Goal: Task Accomplishment & Management: Manage account settings

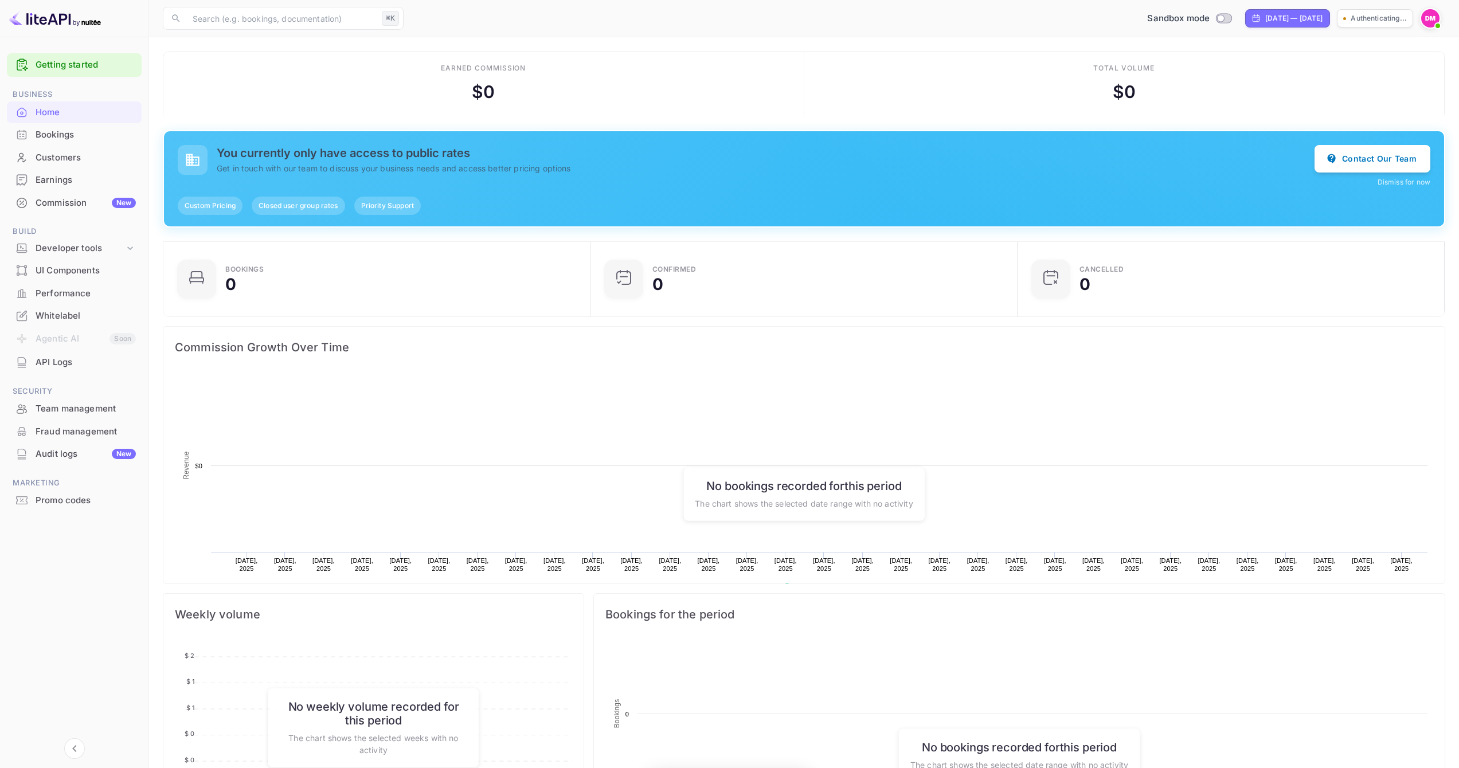
scroll to position [178, 412]
click at [1372, 18] on p "[PERSON_NAME]-0etrw...." at bounding box center [1357, 18] width 80 height 10
click at [1405, 17] on icon at bounding box center [1403, 18] width 9 height 8
click at [1429, 21] on img at bounding box center [1430, 18] width 18 height 18
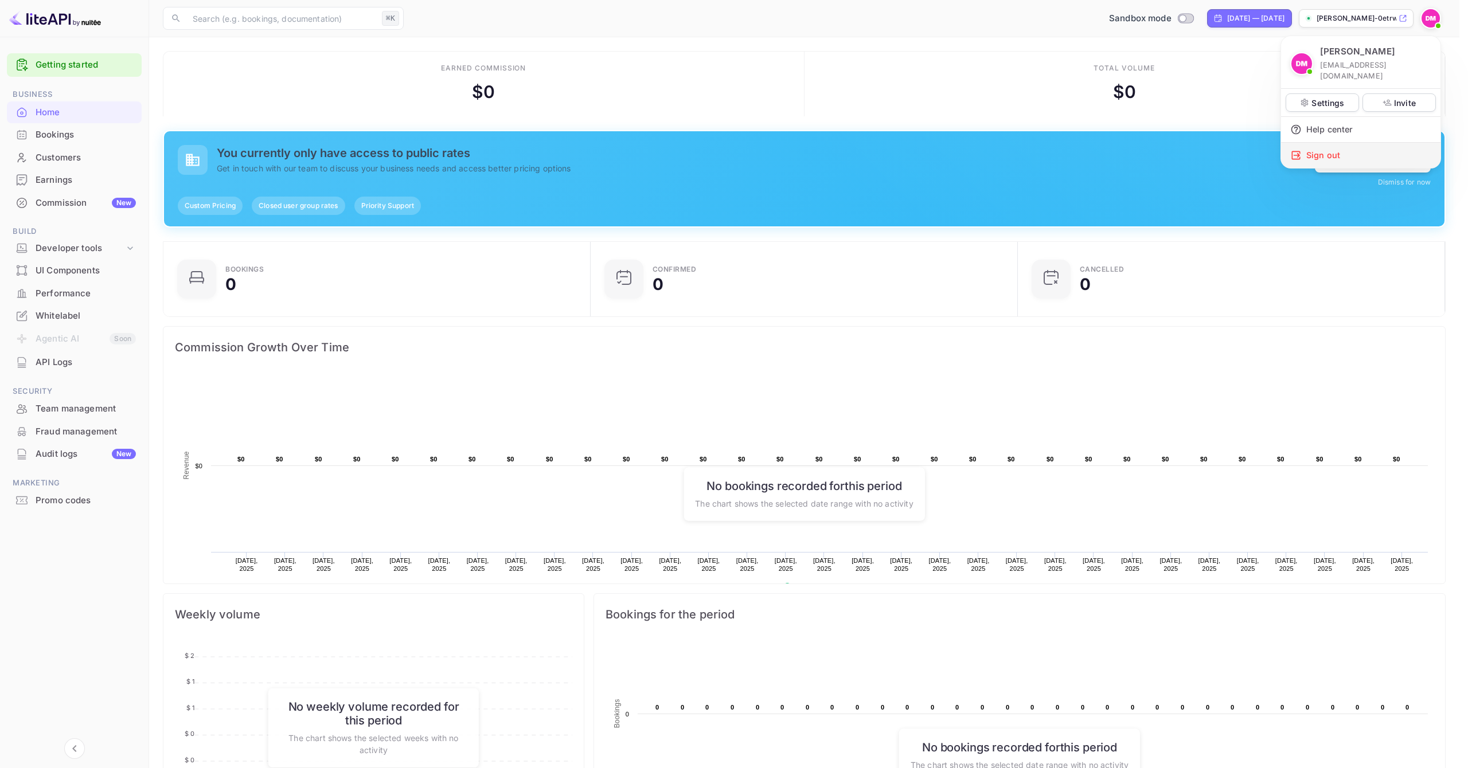
click at [1345, 145] on div "Sign out" at bounding box center [1360, 155] width 159 height 25
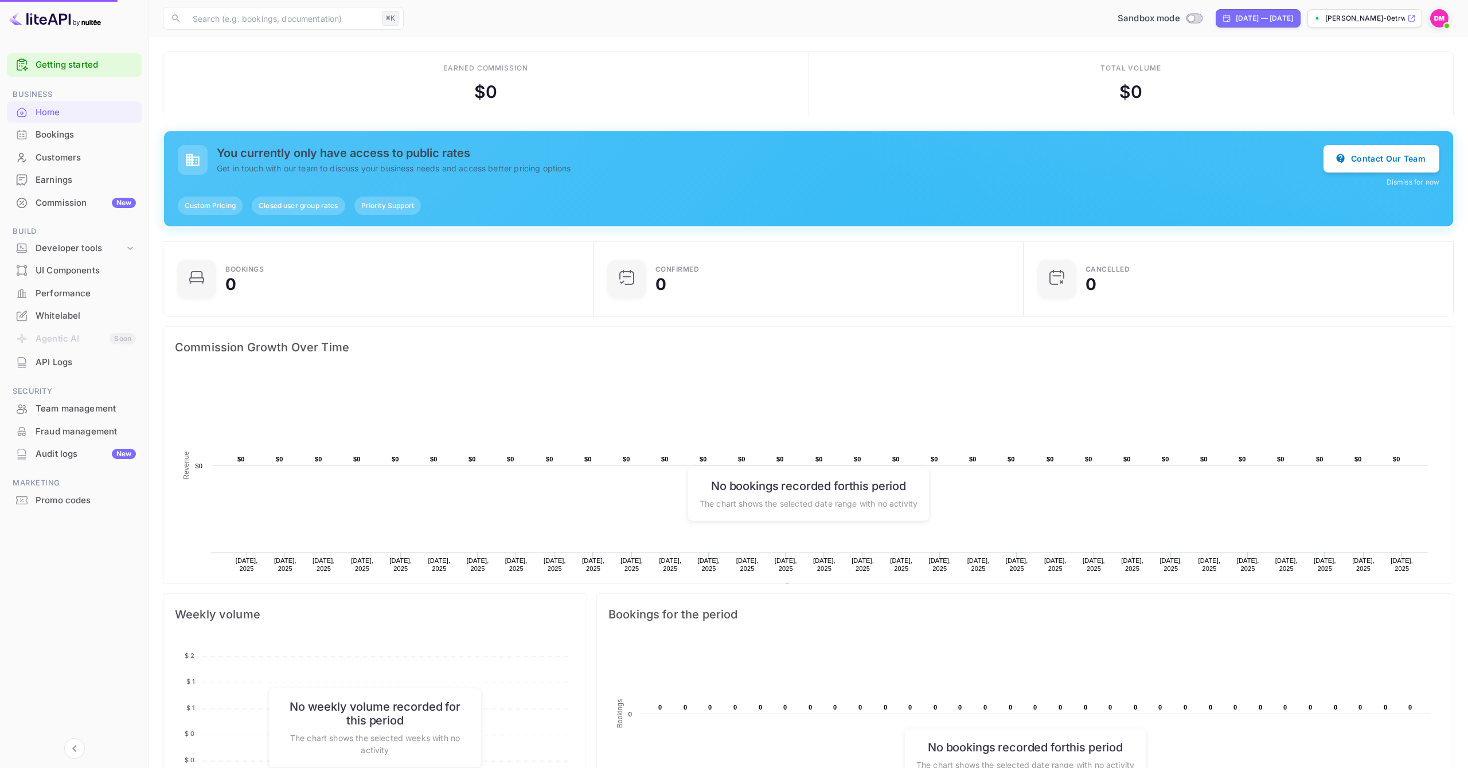
scroll to position [9, 9]
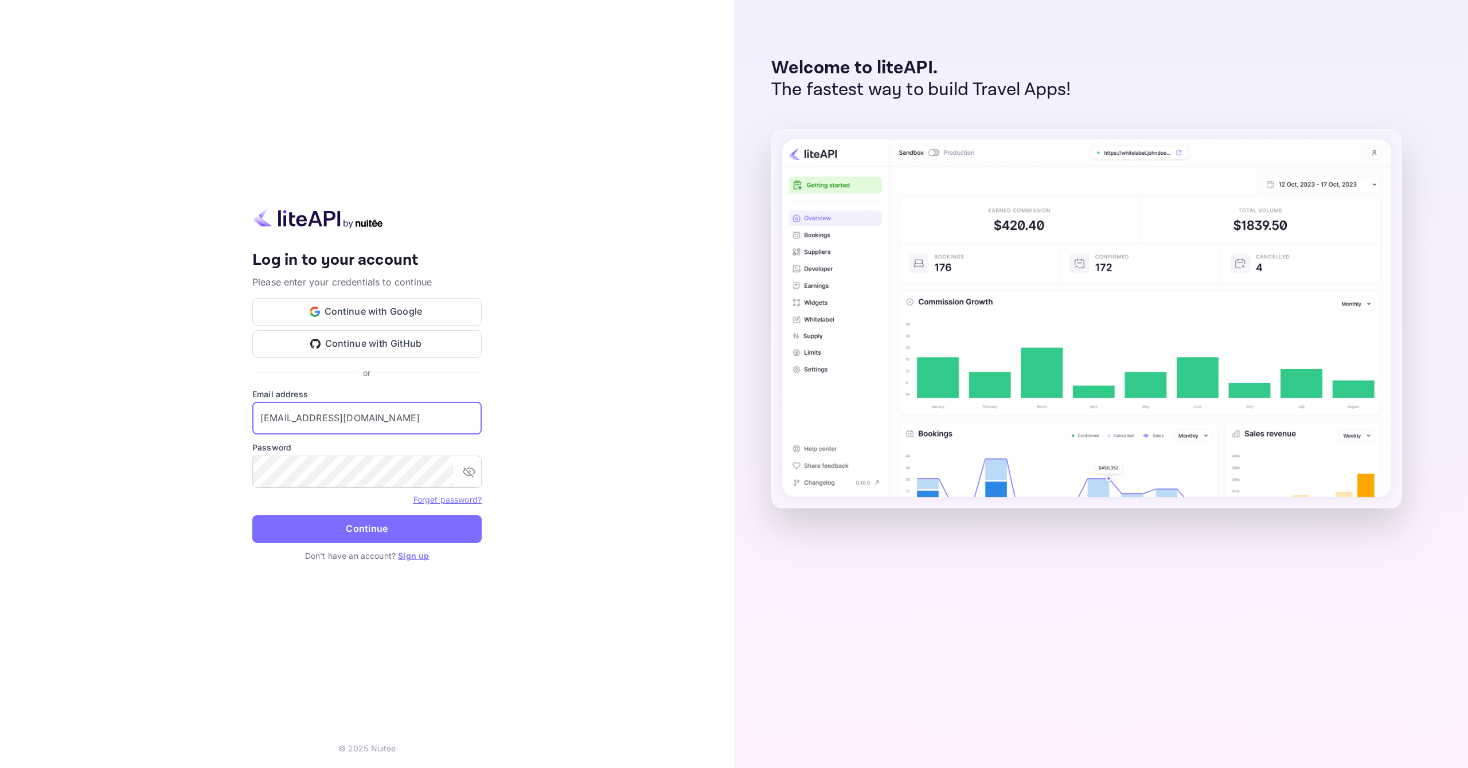
drag, startPoint x: 416, startPoint y: 425, endPoint x: 228, endPoint y: 408, distance: 188.3
click at [218, 409] on div "Your account has been created successfully, a confirmation link has been sent t…" at bounding box center [367, 384] width 734 height 768
paste input "emgusev"
type input "[EMAIL_ADDRESS][DOMAIN_NAME]"
click at [296, 520] on button "Continue" at bounding box center [366, 529] width 229 height 28
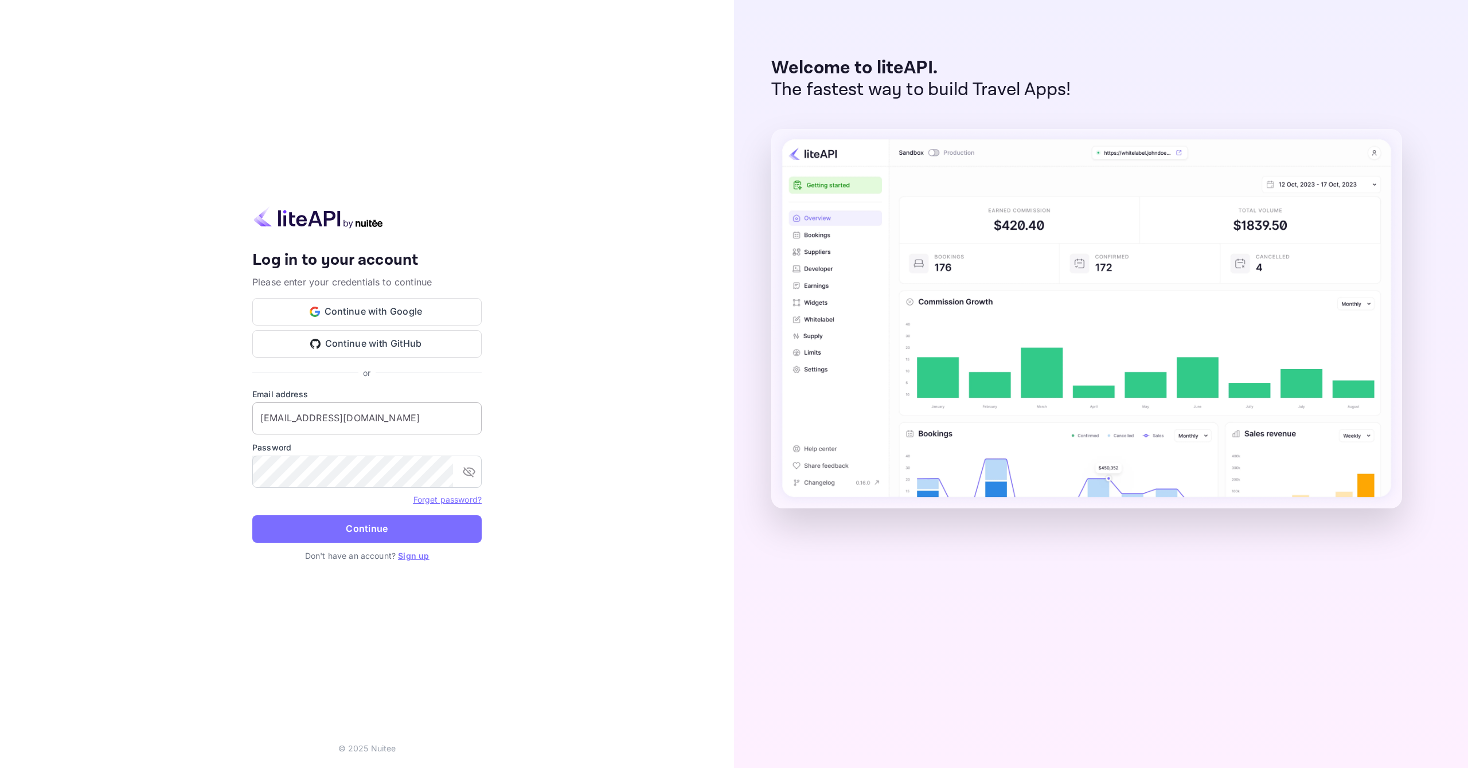
click at [408, 421] on input "[EMAIL_ADDRESS][DOMAIN_NAME]" at bounding box center [366, 419] width 229 height 32
drag, startPoint x: 400, startPoint y: 423, endPoint x: 248, endPoint y: 412, distance: 152.3
click at [250, 414] on div "Your account has been created successfully, a confirmation link has been sent t…" at bounding box center [367, 384] width 734 height 768
paste input "emgusev"
click at [235, 475] on div "Your account has been created successfully, a confirmation link has been sent t…" at bounding box center [367, 384] width 734 height 768
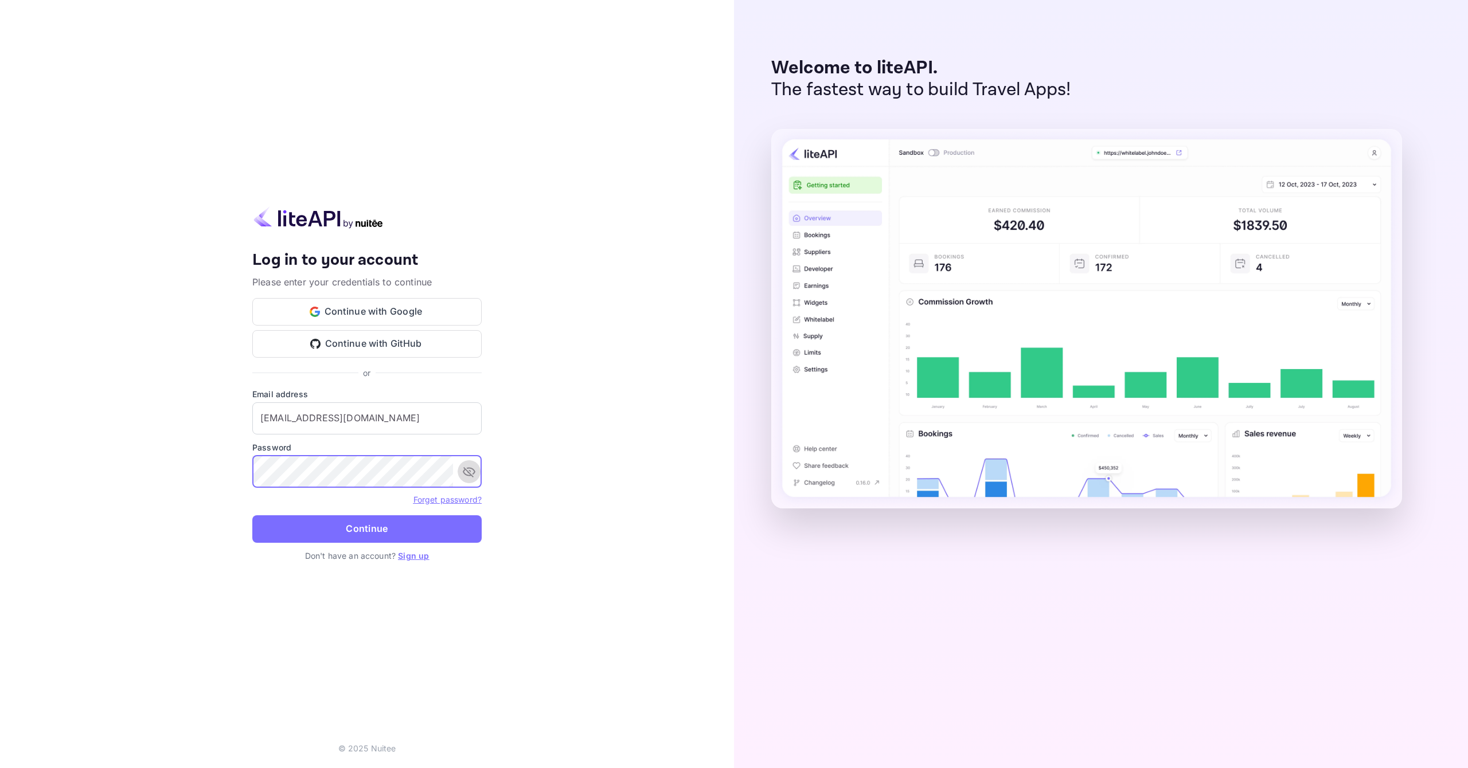
click at [471, 472] on icon "toggle password visibility" at bounding box center [469, 472] width 14 height 14
click at [368, 531] on button "Continue" at bounding box center [366, 529] width 229 height 28
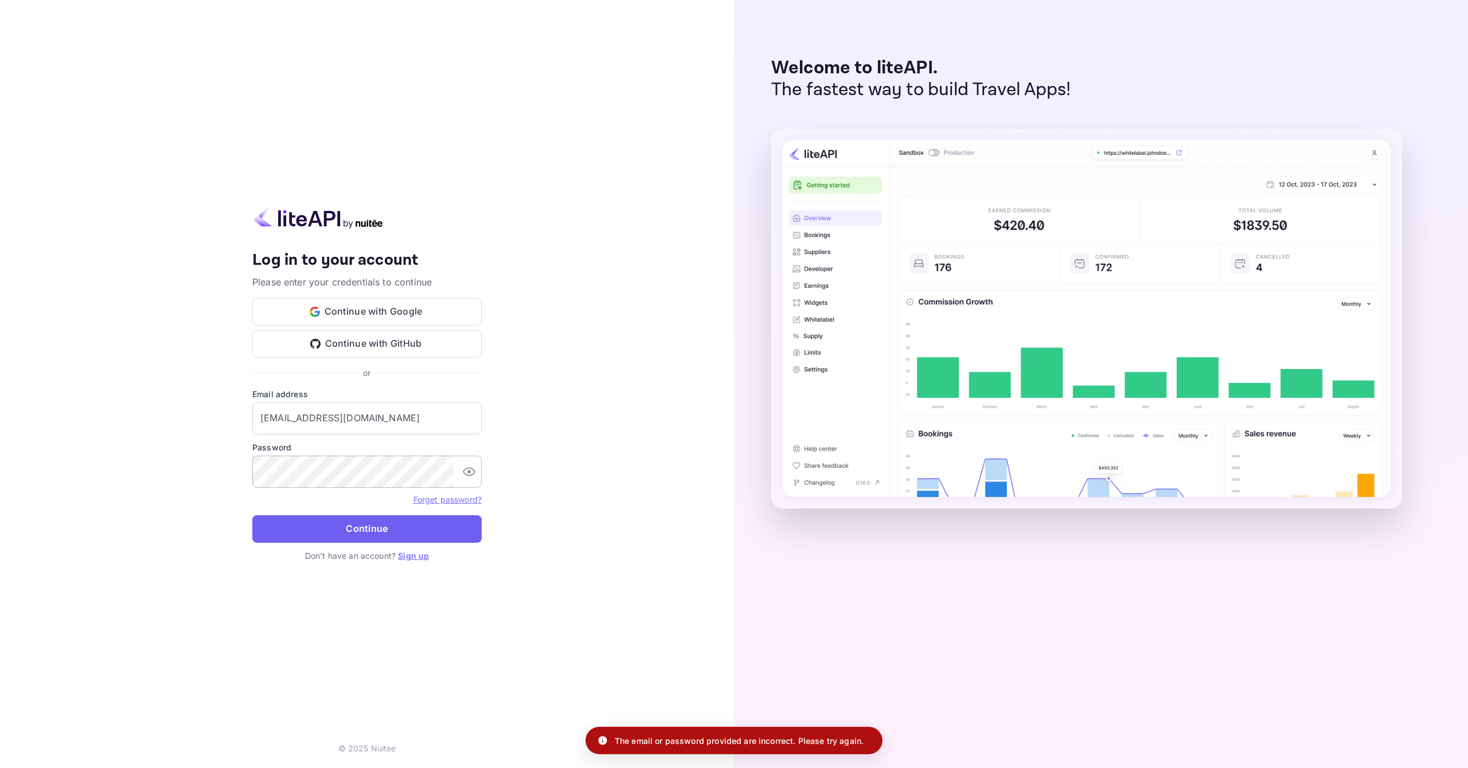
click at [370, 529] on button "Continue" at bounding box center [366, 529] width 229 height 28
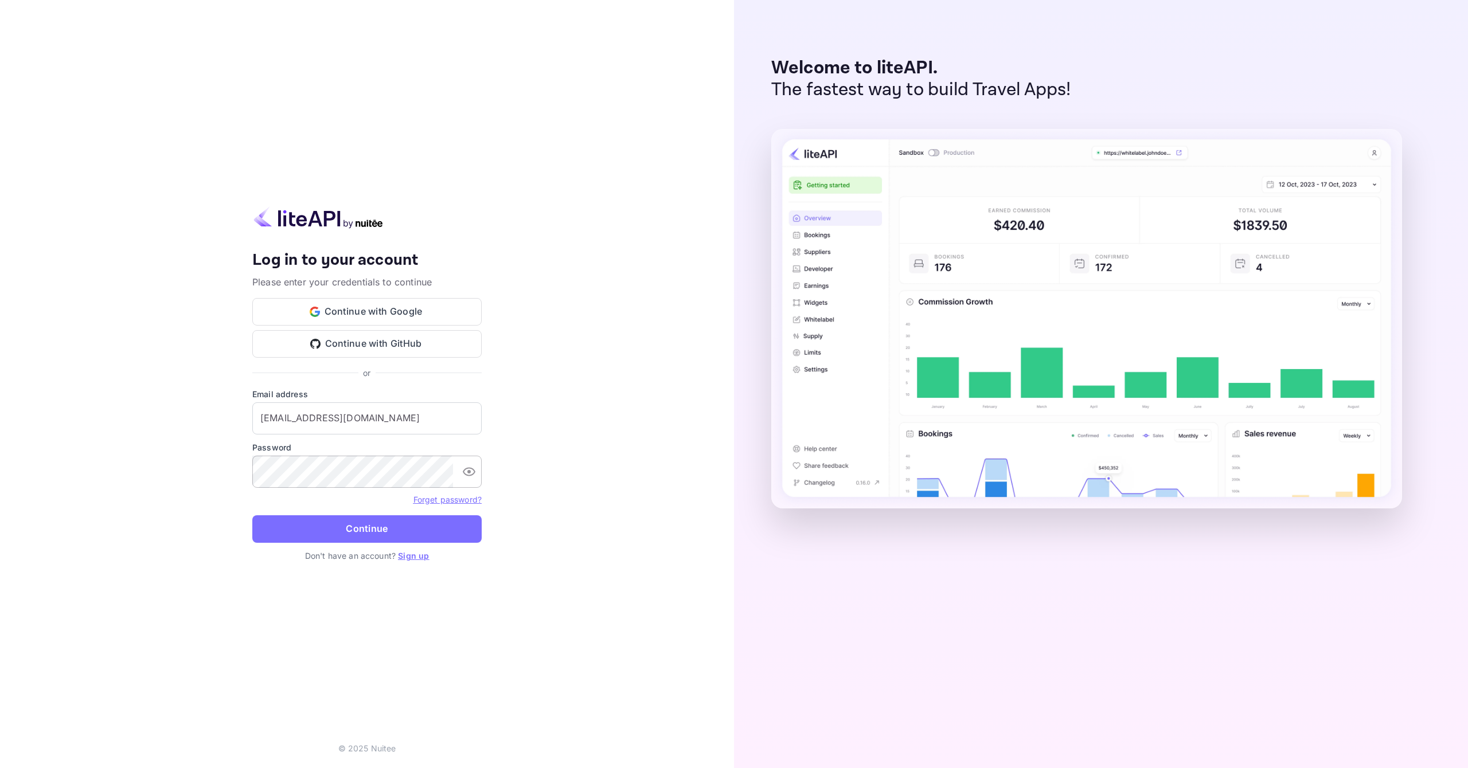
drag, startPoint x: 567, startPoint y: 517, endPoint x: 555, endPoint y: 519, distance: 12.3
click at [567, 517] on div "Your account has been created successfully, a confirmation link has been sent t…" at bounding box center [367, 384] width 734 height 768
click at [419, 532] on button "Continue" at bounding box center [366, 529] width 229 height 28
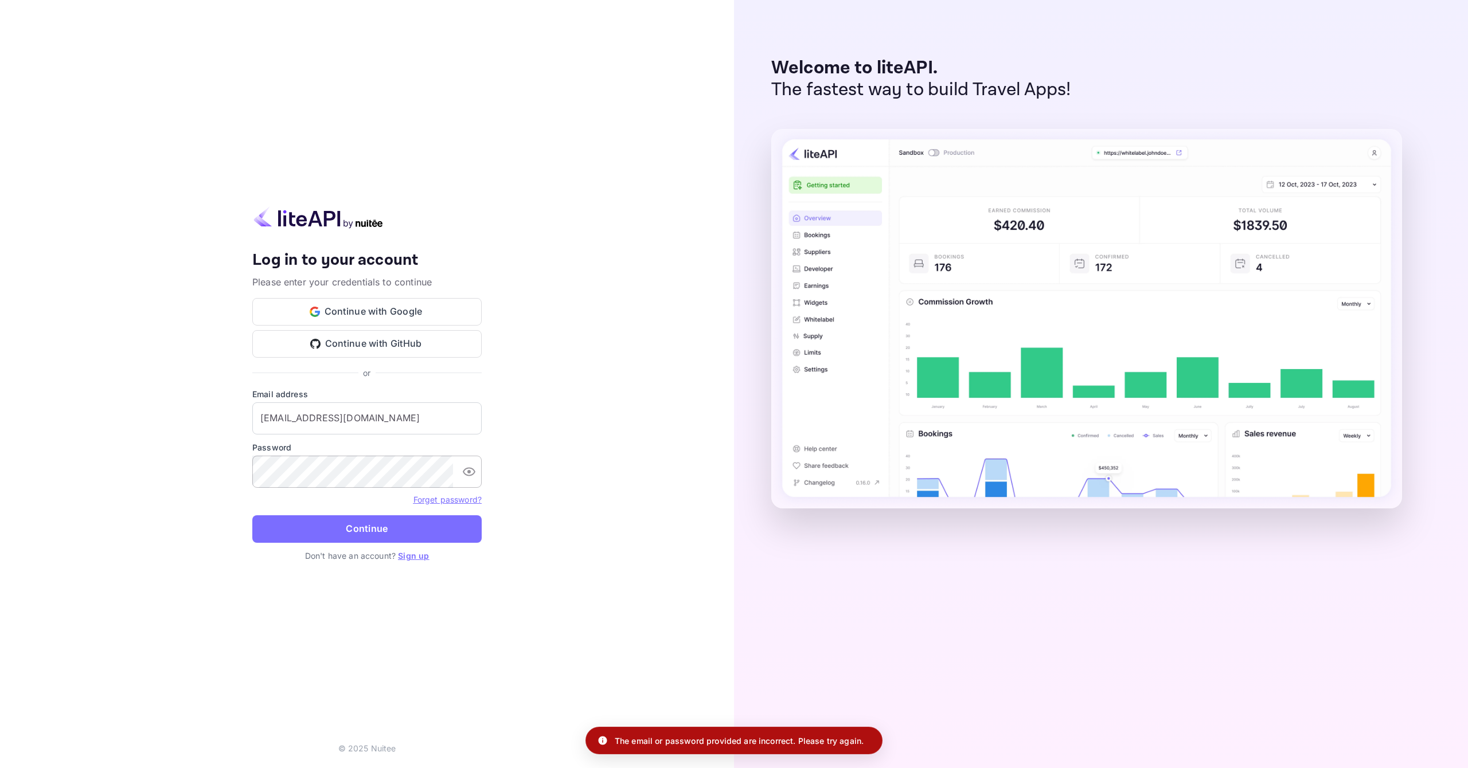
click at [610, 447] on div "Your account has been created successfully, a confirmation link has been sent t…" at bounding box center [367, 384] width 734 height 768
click at [573, 468] on div "Your account has been created successfully, a confirmation link has been sent t…" at bounding box center [367, 384] width 734 height 768
click at [536, 508] on div "Your account has been created successfully, a confirmation link has been sent t…" at bounding box center [367, 384] width 734 height 768
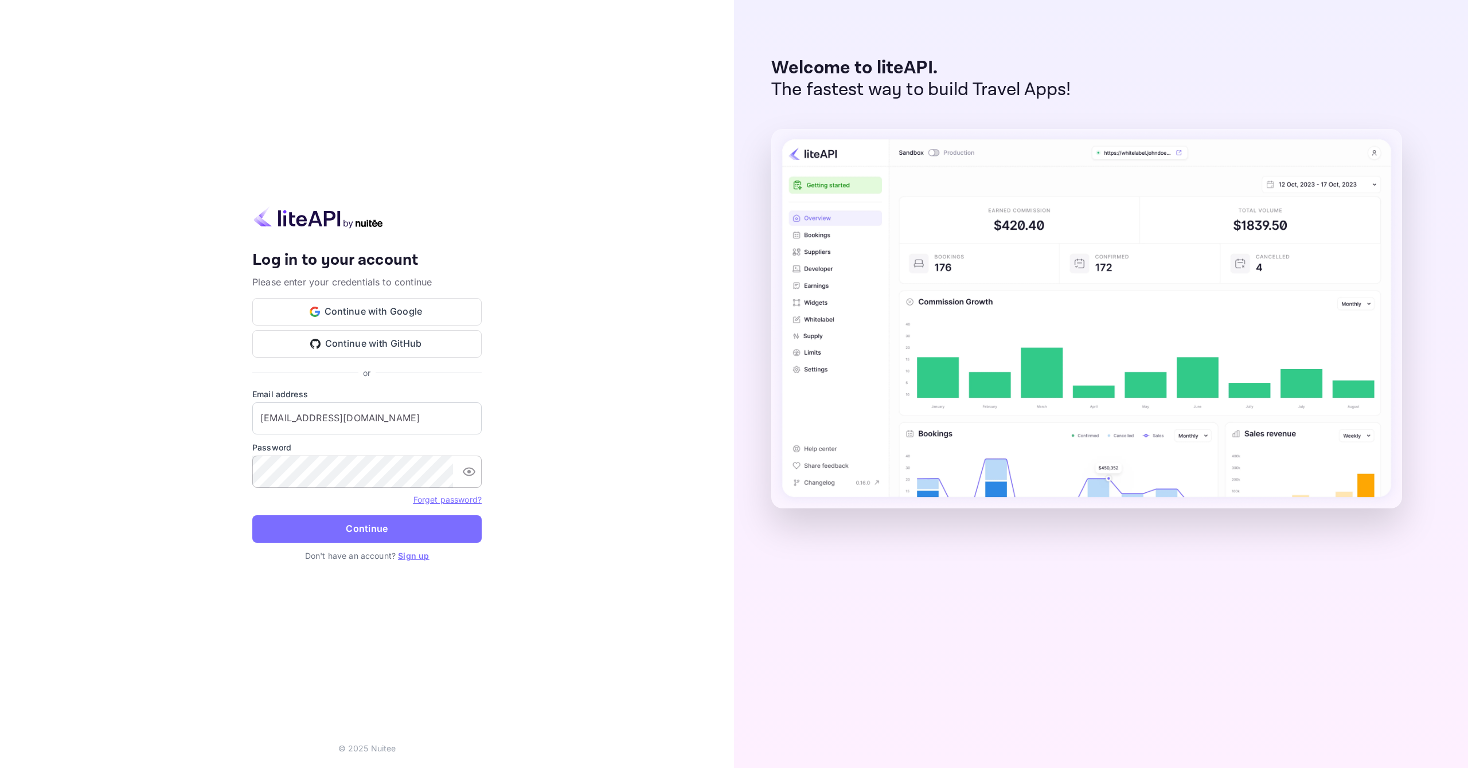
click at [471, 477] on icon "toggle password visibility" at bounding box center [469, 472] width 14 height 14
click at [360, 536] on button "Continue" at bounding box center [366, 529] width 229 height 28
click at [404, 418] on input "[EMAIL_ADDRESS][DOMAIN_NAME]" at bounding box center [366, 419] width 229 height 32
paste input "partners_ya_travel"
type input "partners_ya_travel@yandex-team.ru"
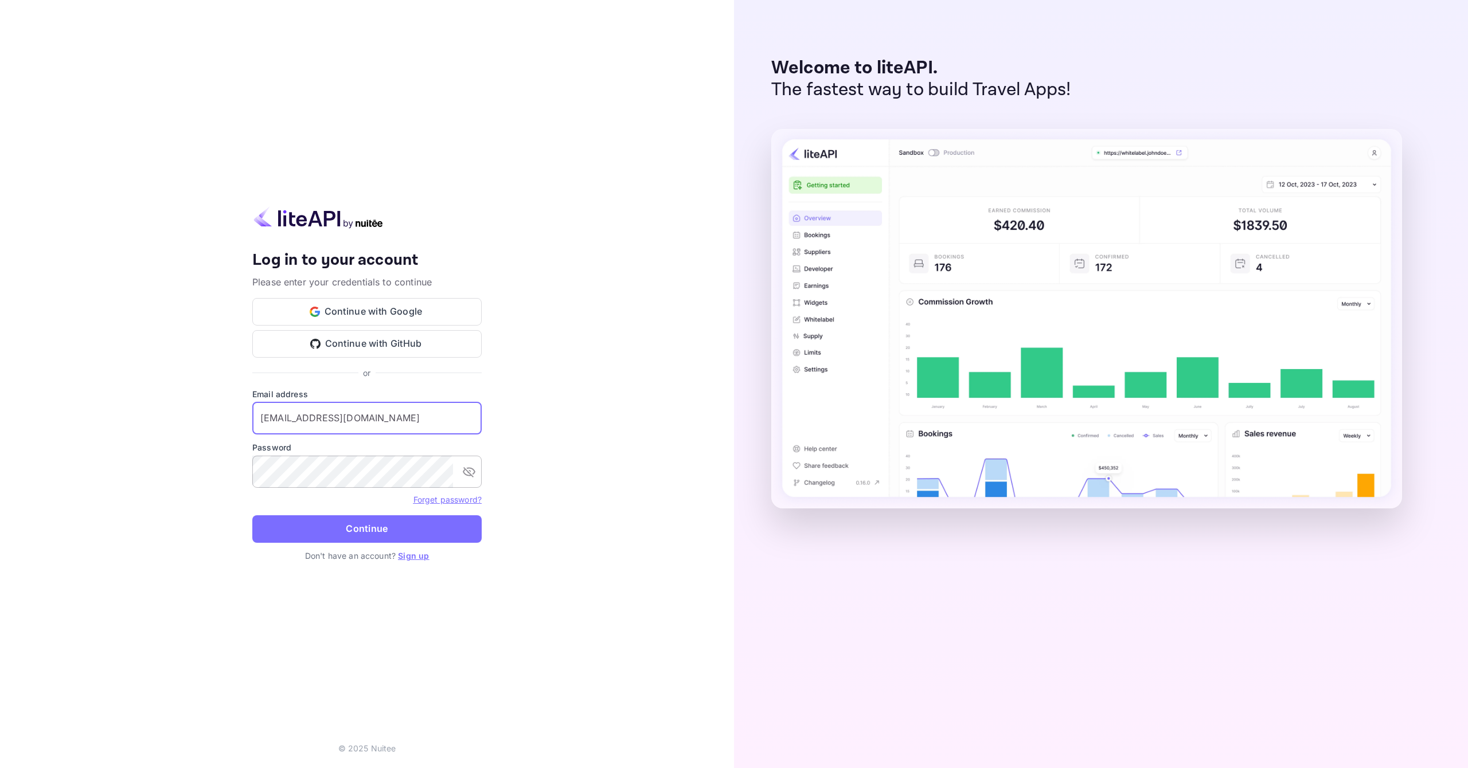
click at [398, 534] on button "Continue" at bounding box center [366, 529] width 229 height 28
